Goal: Register for event/course

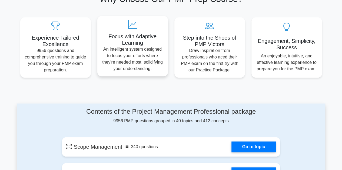
scroll to position [54, 0]
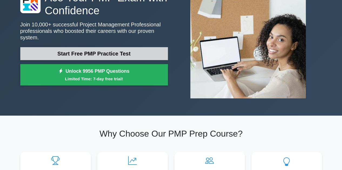
click at [139, 52] on link "Start Free PMP Practice Test" at bounding box center [93, 53] width 147 height 13
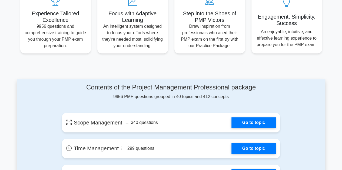
scroll to position [270, 0]
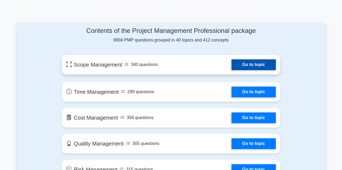
click at [251, 70] on link "Go to topic" at bounding box center [253, 64] width 44 height 11
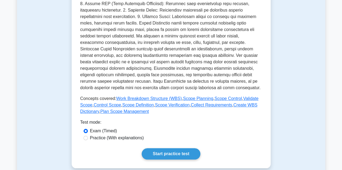
scroll to position [189, 0]
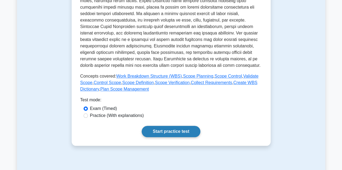
click at [154, 130] on link "Start practice test" at bounding box center [171, 131] width 59 height 11
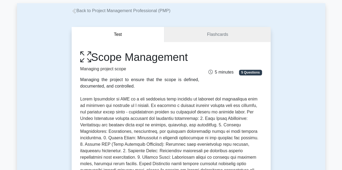
scroll to position [0, 0]
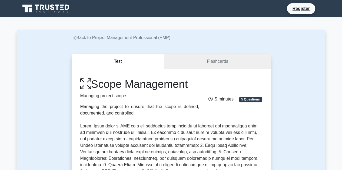
click at [60, 8] on icon at bounding box center [46, 9] width 52 height 10
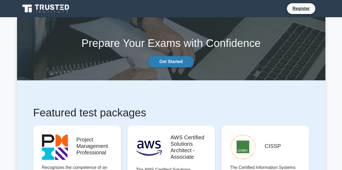
click at [176, 62] on link "Get Started" at bounding box center [170, 61] width 45 height 11
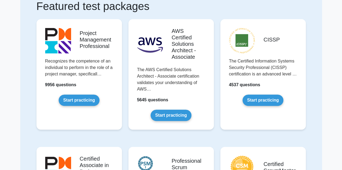
scroll to position [108, 0]
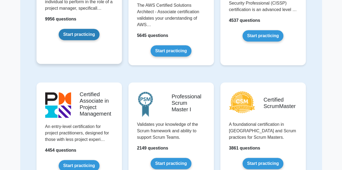
click at [79, 35] on link "Start practicing" at bounding box center [79, 34] width 41 height 11
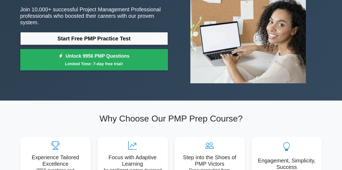
scroll to position [81, 0]
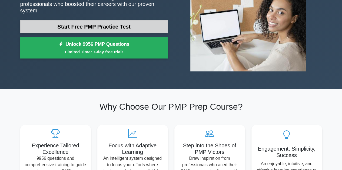
click at [102, 25] on link "Start Free PMP Practice Test" at bounding box center [93, 26] width 147 height 13
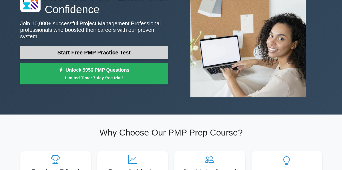
scroll to position [54, 0]
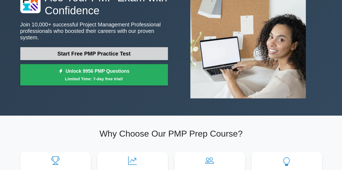
click at [70, 52] on link "Start Free PMP Practice Test" at bounding box center [93, 53] width 147 height 13
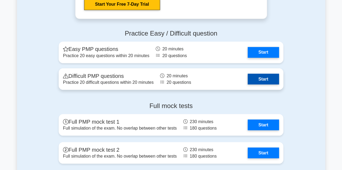
scroll to position [1485, 0]
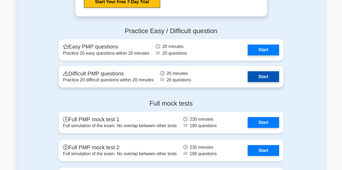
click at [247, 80] on link "Start" at bounding box center [262, 76] width 31 height 11
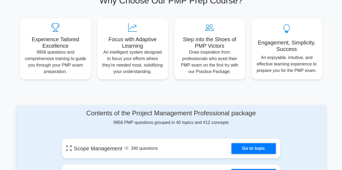
scroll to position [53, 0]
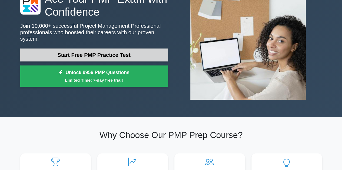
click at [95, 52] on link "Start Free PMP Practice Test" at bounding box center [93, 55] width 147 height 13
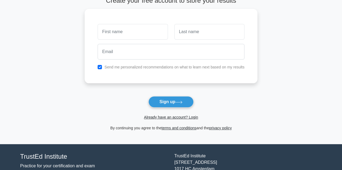
scroll to position [67, 0]
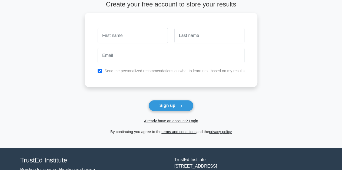
scroll to position [54, 0]
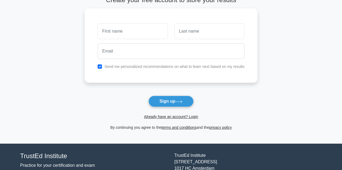
scroll to position [54, 0]
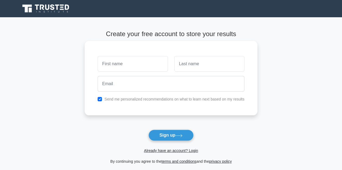
click at [112, 64] on input "text" at bounding box center [132, 64] width 70 height 16
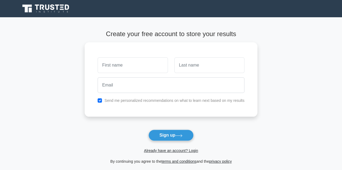
type input "w"
type input "f"
type input "Faris"
type input "Wan"
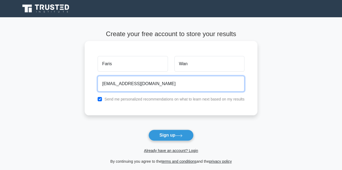
type input "[EMAIL_ADDRESS][DOMAIN_NAME]"
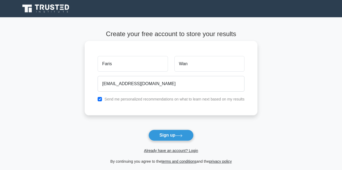
click at [98, 101] on div "Send me personalized recommendations on what to learn next based on my results" at bounding box center [170, 99] width 153 height 6
click at [100, 100] on input "checkbox" at bounding box center [99, 99] width 4 height 4
checkbox input "false"
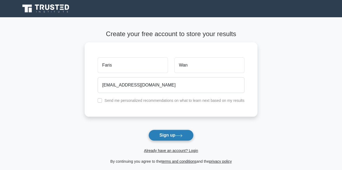
click at [163, 136] on button "Sign up" at bounding box center [170, 135] width 45 height 11
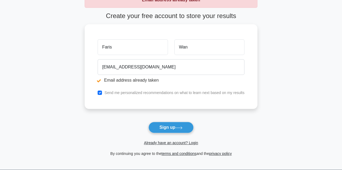
scroll to position [54, 0]
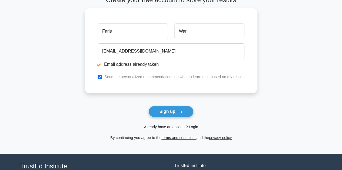
click at [166, 127] on link "Already have an account? Login" at bounding box center [171, 127] width 54 height 4
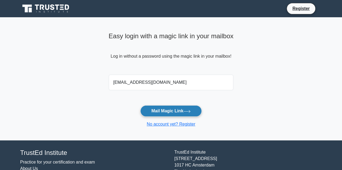
type input "[EMAIL_ADDRESS][DOMAIN_NAME]"
click at [169, 113] on button "Mail Magic Link" at bounding box center [170, 111] width 61 height 11
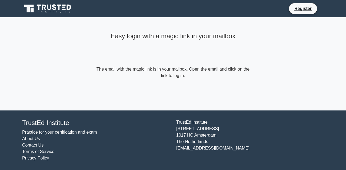
click at [65, 11] on icon at bounding box center [48, 9] width 52 height 10
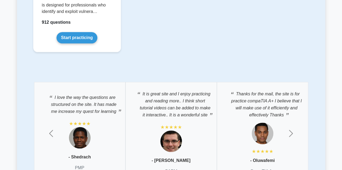
scroll to position [1485, 0]
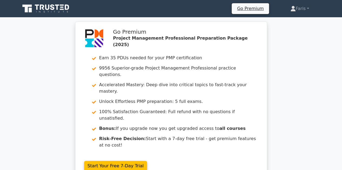
drag, startPoint x: 344, startPoint y: 1, endPoint x: 306, endPoint y: 57, distance: 67.6
click at [306, 57] on div "Go Premium Project Management Professional Preparation Package (2025) Earn 35 P…" at bounding box center [171, 104] width 342 height 165
